Goal: Transaction & Acquisition: Purchase product/service

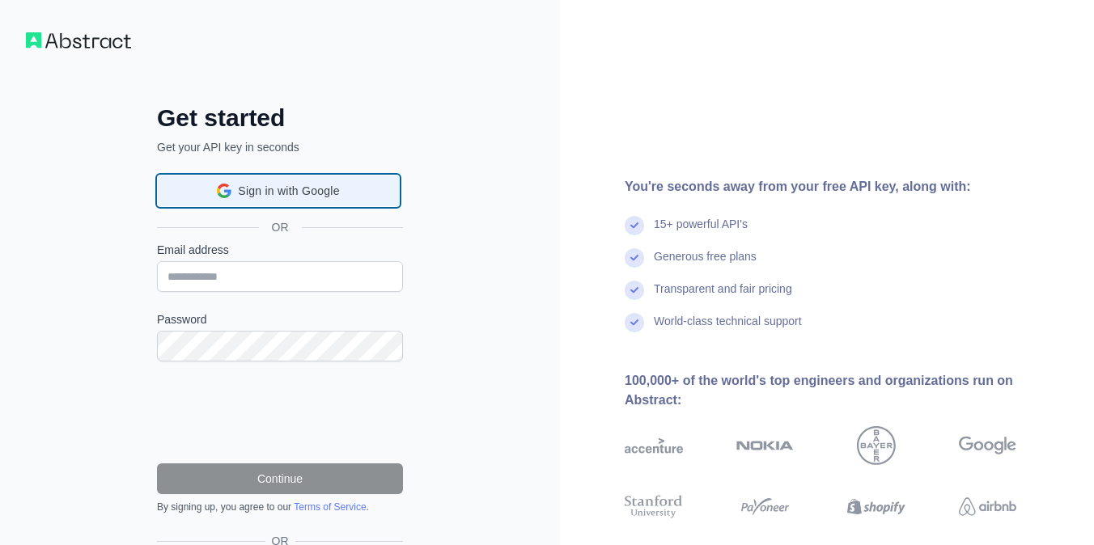
click at [321, 197] on span "Sign in with Google" at bounding box center [288, 191] width 101 height 17
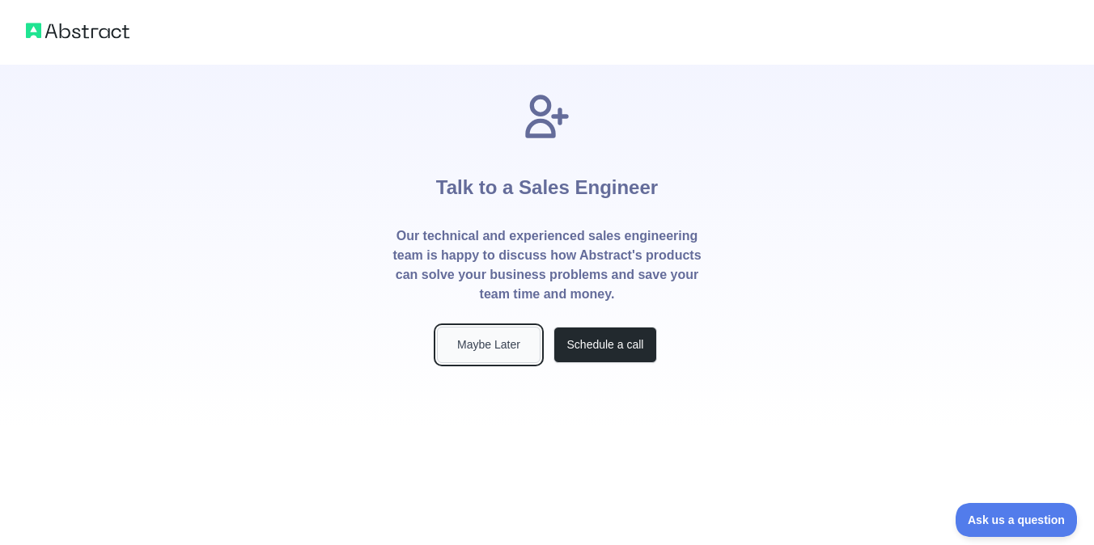
click at [510, 345] on button "Maybe Later" at bounding box center [489, 345] width 104 height 36
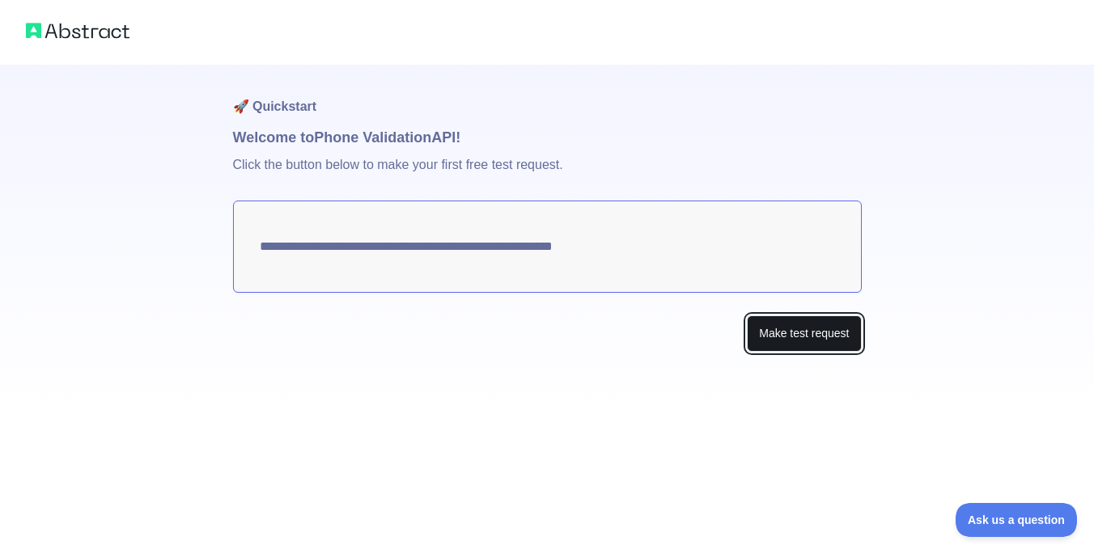
click at [833, 341] on button "Make test request" at bounding box center [804, 333] width 114 height 36
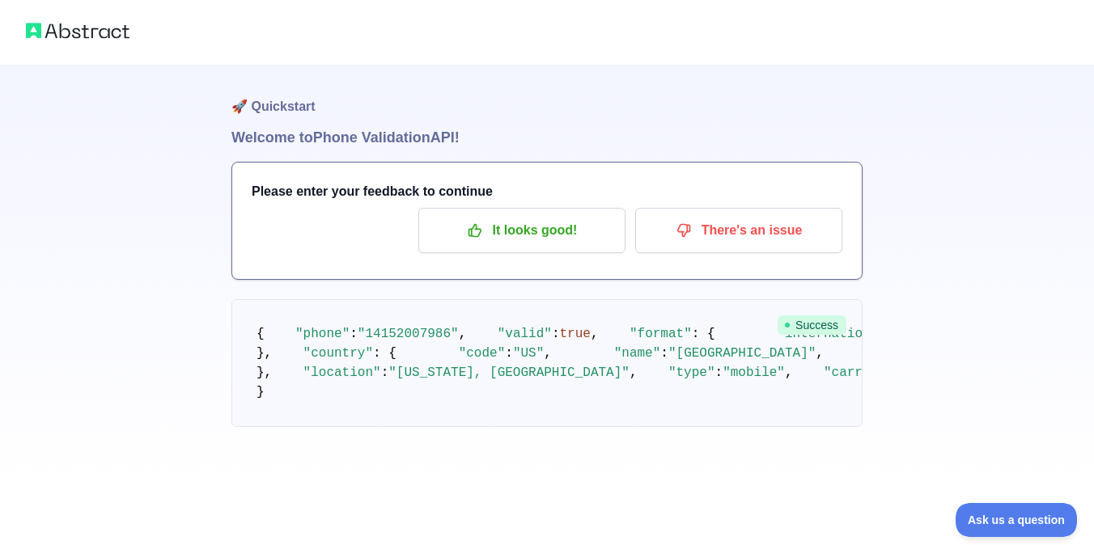
scroll to position [90, 0]
click at [538, 217] on p "It looks good!" at bounding box center [521, 231] width 183 height 28
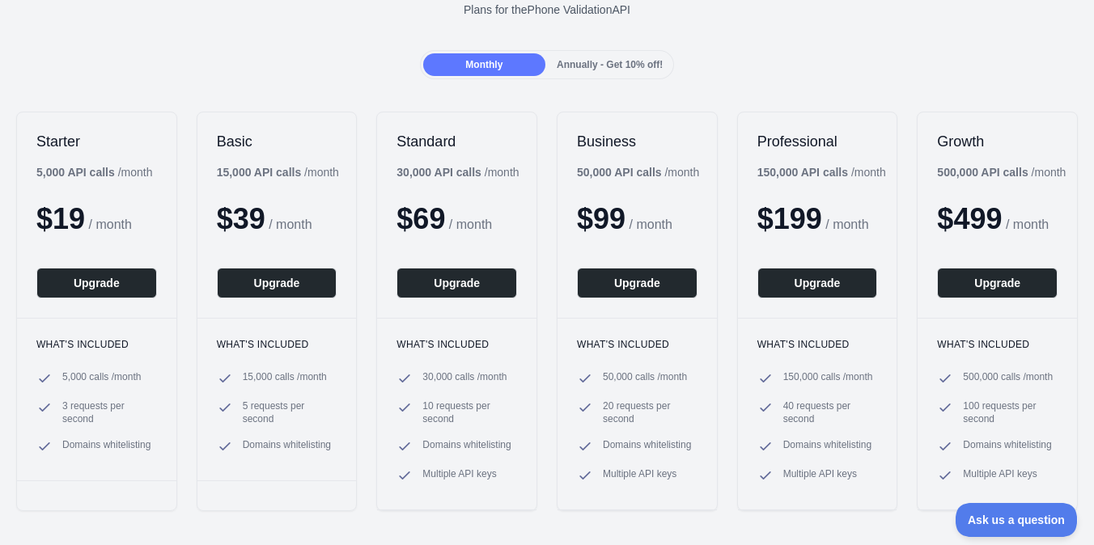
scroll to position [133, 0]
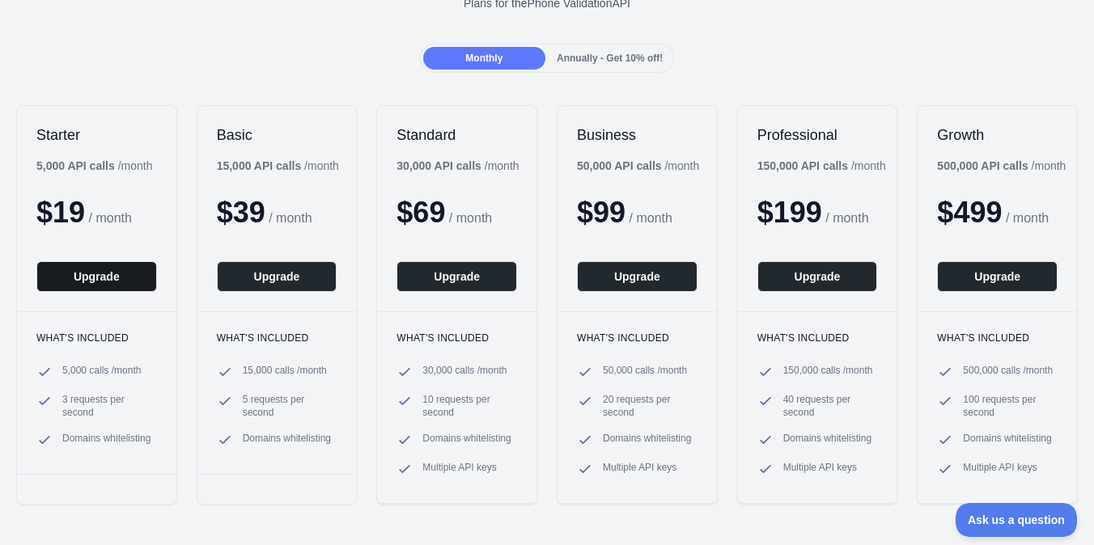
click at [112, 278] on button "Upgrade" at bounding box center [96, 276] width 121 height 31
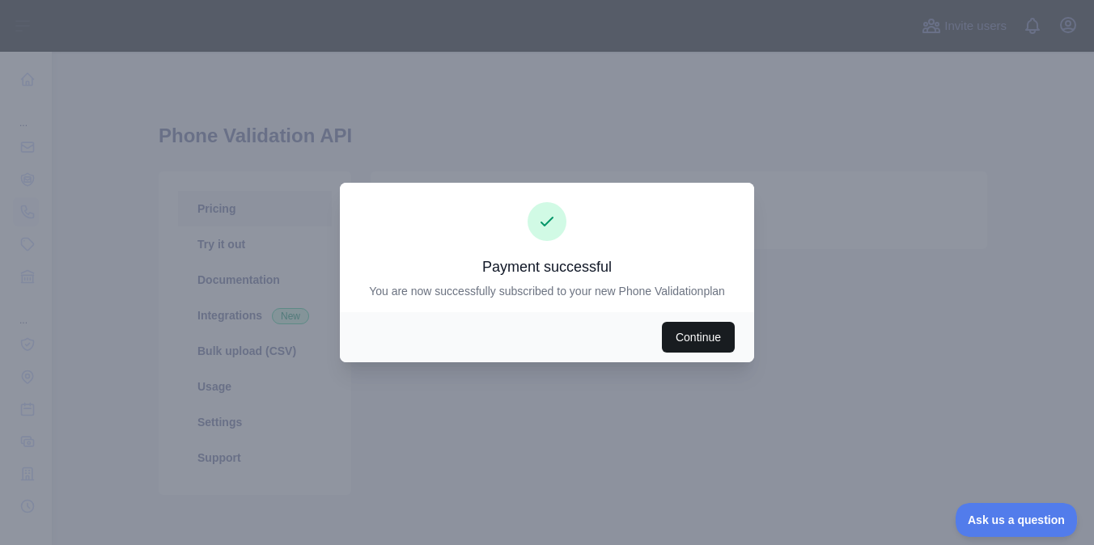
click at [715, 326] on button "Continue" at bounding box center [698, 337] width 73 height 31
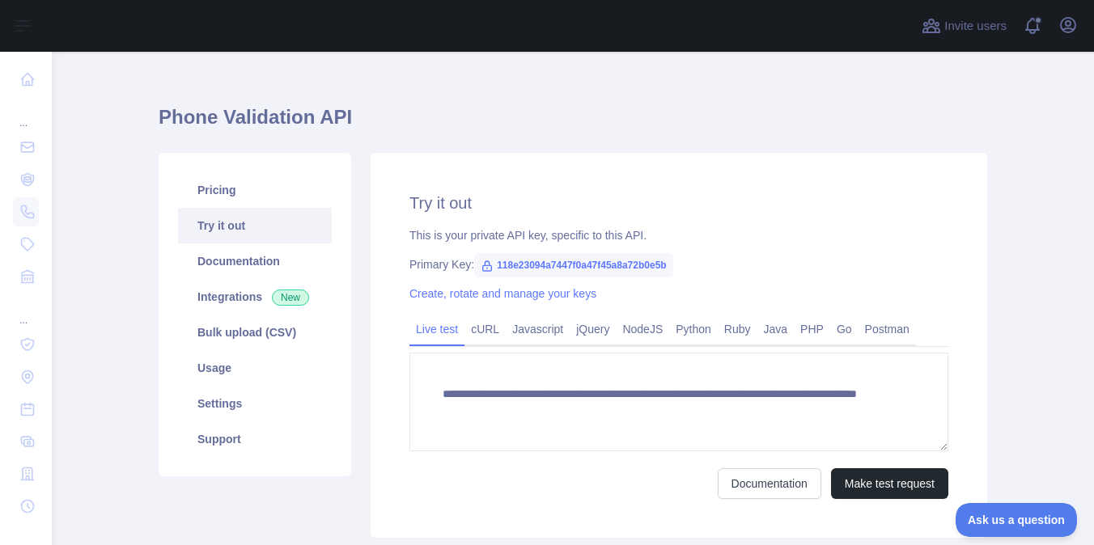
scroll to position [25, 0]
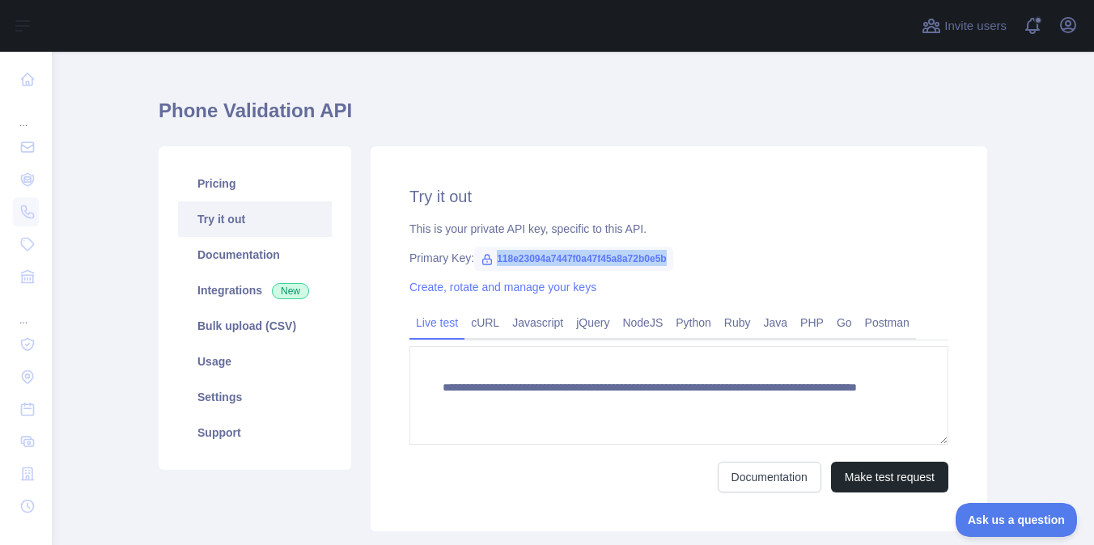
drag, startPoint x: 499, startPoint y: 259, endPoint x: 702, endPoint y: 259, distance: 203.0
click at [702, 259] on div "Primary Key: 118e23094a7447f0a47f45a8a72b0e5b" at bounding box center [678, 258] width 539 height 16
copy span "118e23094a7447f0a47f45a8a72b0e5b"
click at [665, 256] on span "118e23094a7447f0a47f45a8a72b0e5b" at bounding box center [573, 259] width 199 height 24
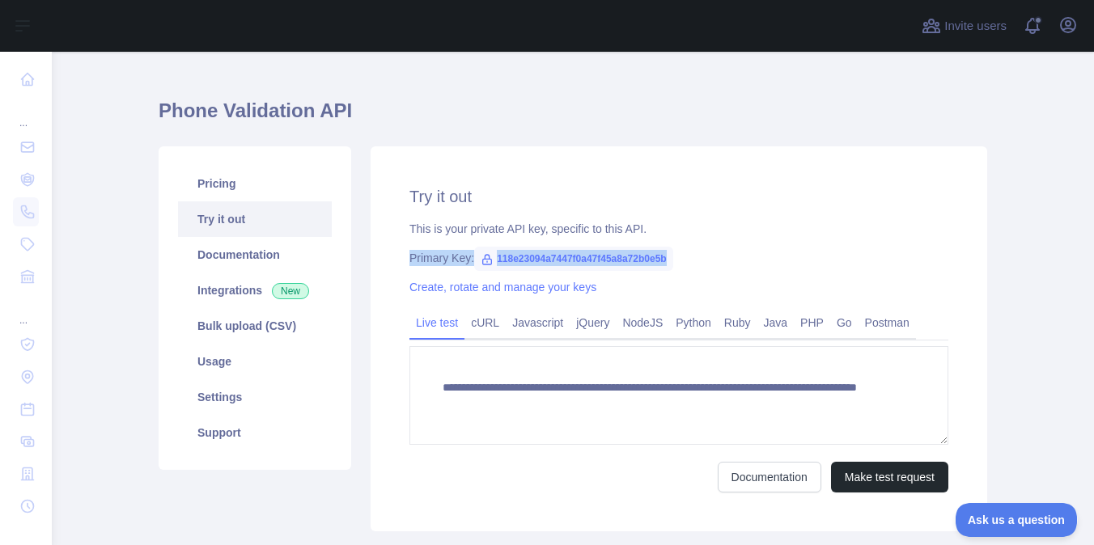
click at [665, 256] on span "118e23094a7447f0a47f45a8a72b0e5b" at bounding box center [573, 259] width 199 height 24
click at [673, 259] on span "118e23094a7447f0a47f45a8a72b0e5b" at bounding box center [573, 259] width 199 height 24
drag, startPoint x: 697, startPoint y: 255, endPoint x: 497, endPoint y: 257, distance: 199.8
click at [497, 256] on div "Primary Key: 118e23094a7447f0a47f45a8a72b0e5b" at bounding box center [678, 258] width 539 height 16
copy span "118e23094a7447f0a47f45a8a72b0e5b"
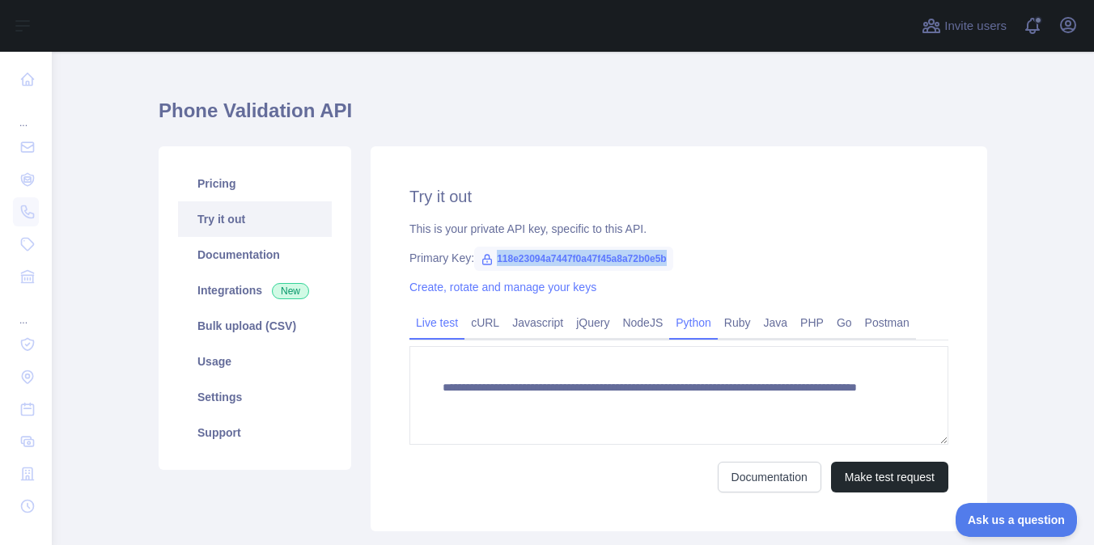
click at [706, 330] on link "Python" at bounding box center [693, 323] width 49 height 26
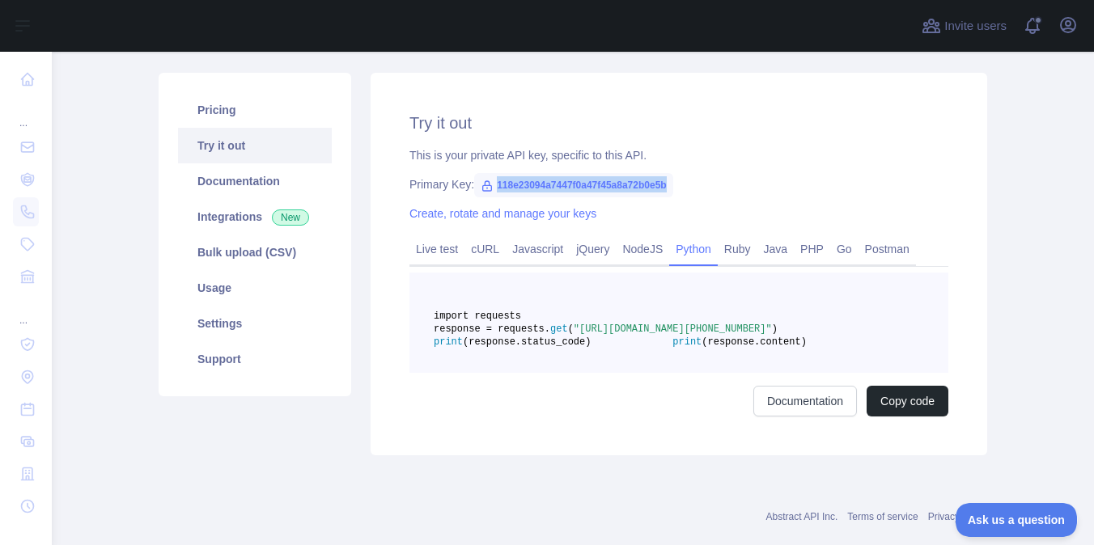
scroll to position [107, 0]
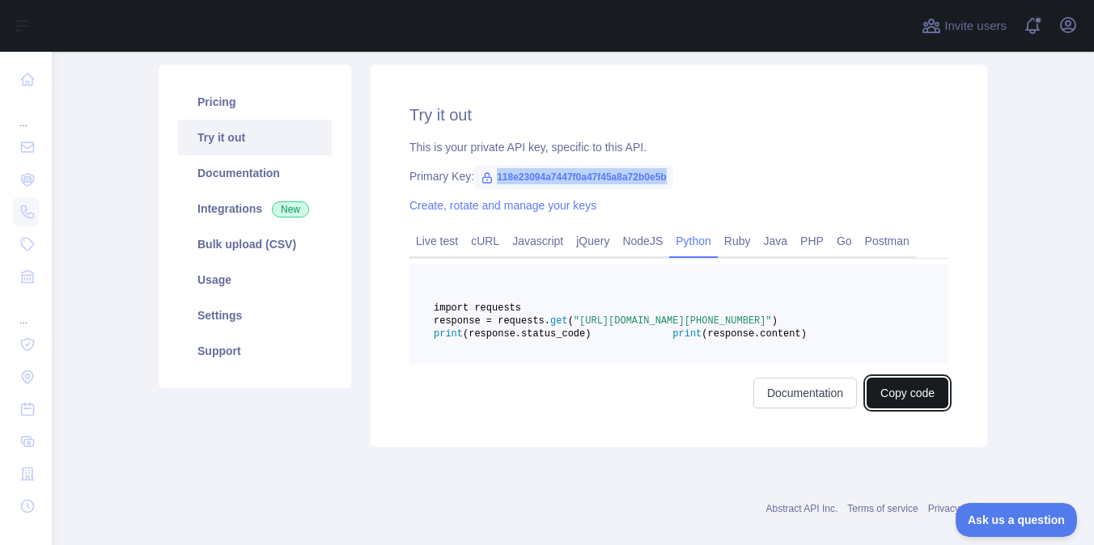
click at [888, 409] on button "Copy code" at bounding box center [907, 393] width 82 height 31
copy span "118e23094a7447f0a47f45a8a72b0e5b"
